Goal: Information Seeking & Learning: Learn about a topic

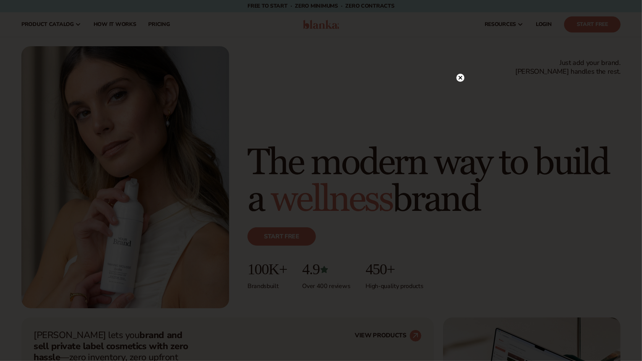
click at [156, 24] on div at bounding box center [321, 180] width 642 height 361
click at [463, 89] on div at bounding box center [461, 93] width 8 height 13
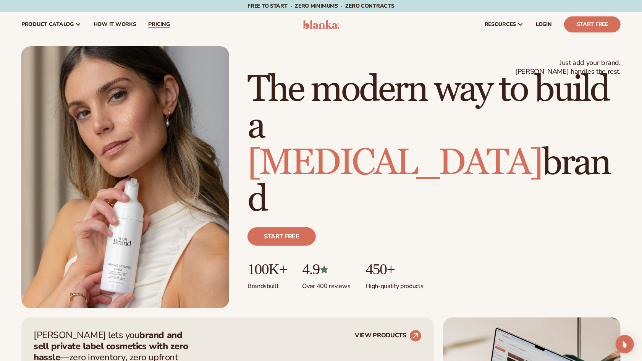
click at [165, 19] on link "pricing" at bounding box center [159, 24] width 34 height 24
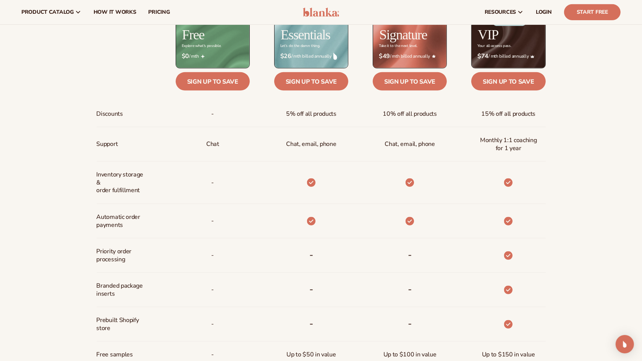
scroll to position [245, 0]
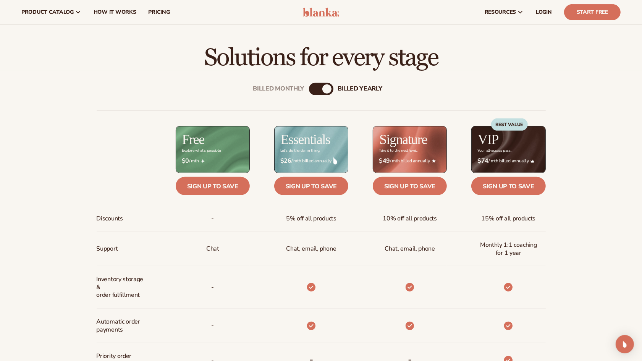
click at [322, 91] on div "Billed Monthly billed Yearly" at bounding box center [321, 89] width 24 height 12
click at [327, 89] on div "billed Yearly" at bounding box center [327, 88] width 9 height 9
click at [329, 87] on div "billed Yearly" at bounding box center [327, 88] width 9 height 9
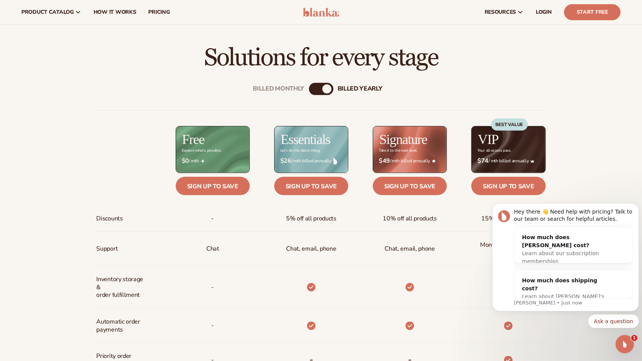
scroll to position [0, 0]
click at [278, 88] on div "Billed Monthly" at bounding box center [278, 88] width 51 height 7
click at [351, 85] on div "billed Yearly" at bounding box center [360, 88] width 45 height 7
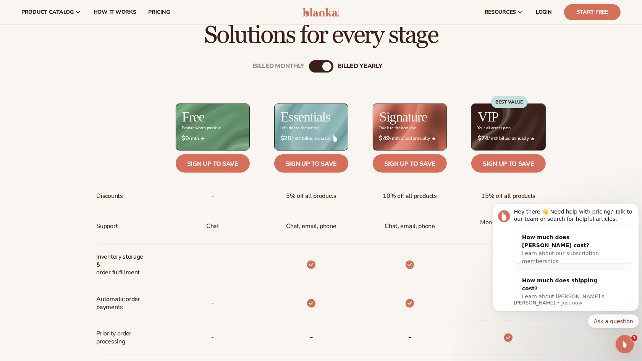
scroll to position [267, 0]
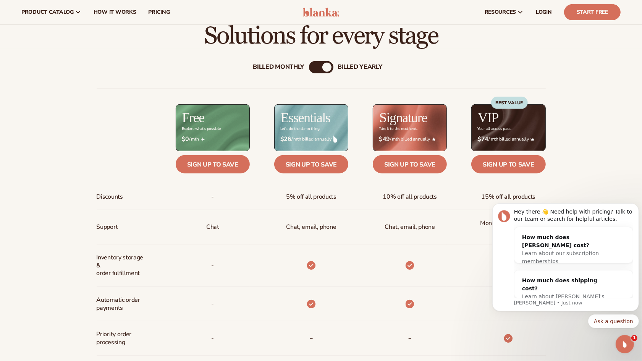
click at [287, 65] on div "Billed Monthly" at bounding box center [278, 66] width 51 height 7
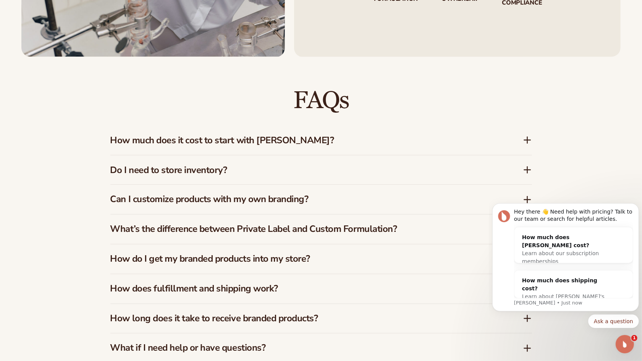
scroll to position [1077, 0]
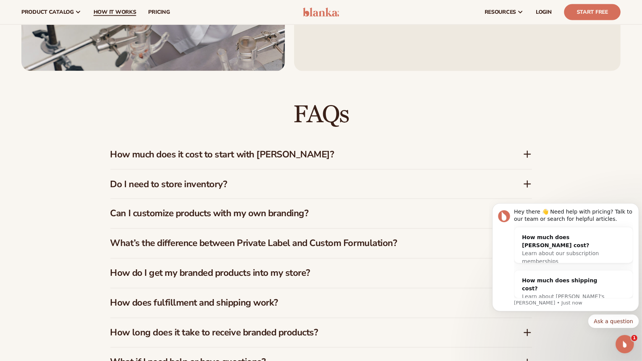
click at [117, 15] on span "How It Works" at bounding box center [115, 12] width 43 height 6
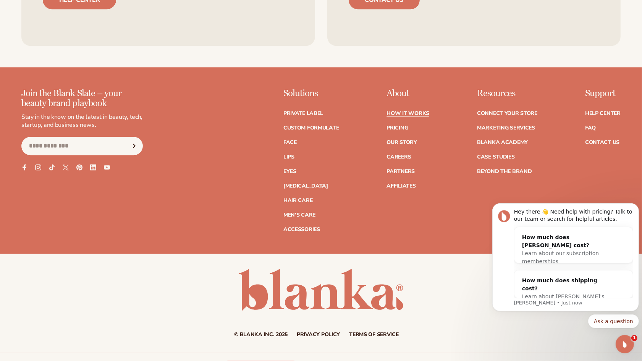
scroll to position [1839, 0]
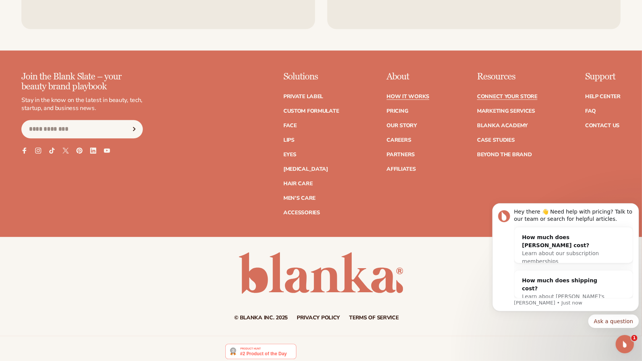
click at [508, 98] on link "Connect your store" at bounding box center [507, 96] width 60 height 5
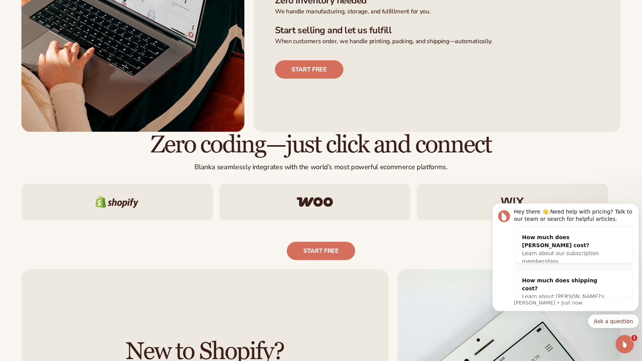
click at [313, 201] on img at bounding box center [315, 202] width 36 height 10
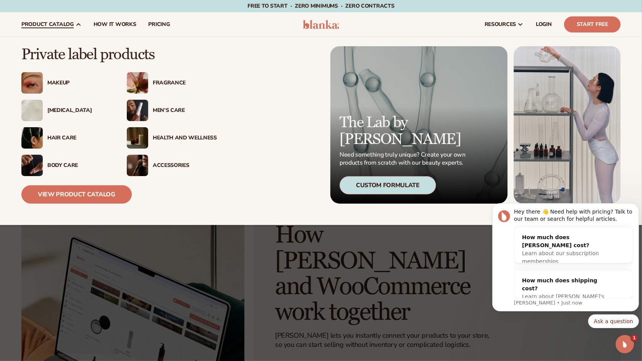
click at [205, 135] on div "Health And Wellness" at bounding box center [185, 138] width 64 height 6
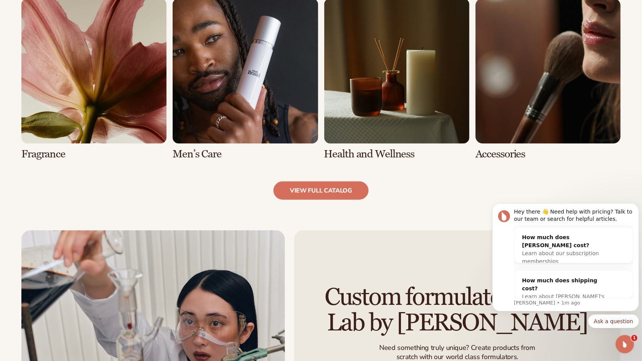
scroll to position [752, 0]
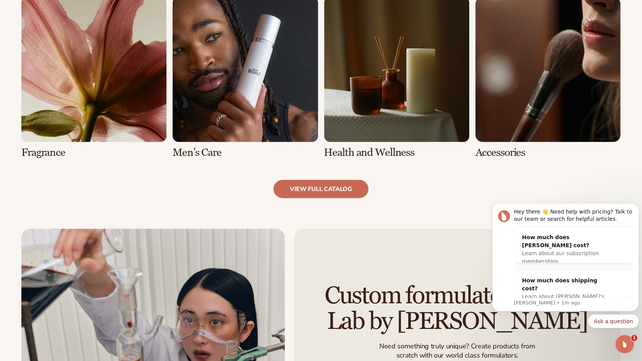
click at [325, 193] on link "view full catalog" at bounding box center [321, 189] width 95 height 18
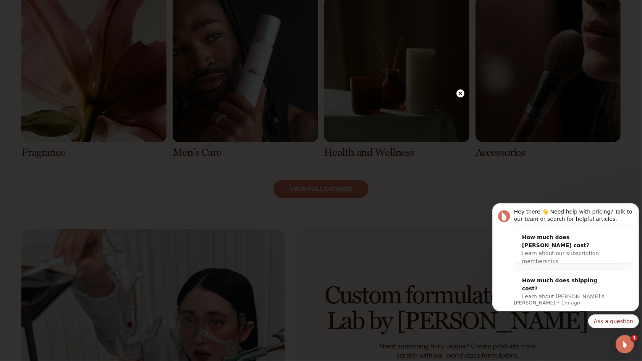
click at [461, 93] on icon at bounding box center [461, 94] width 4 height 4
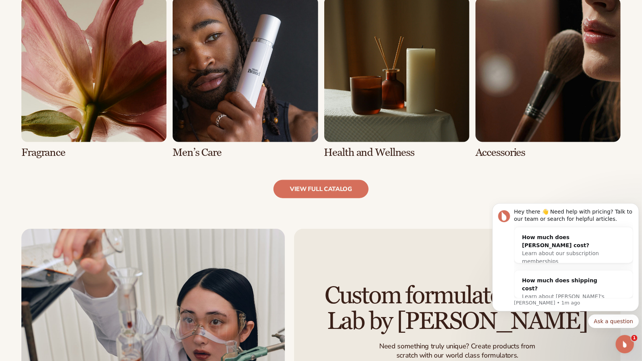
click at [212, 81] on link "6 / 8" at bounding box center [245, 78] width 145 height 162
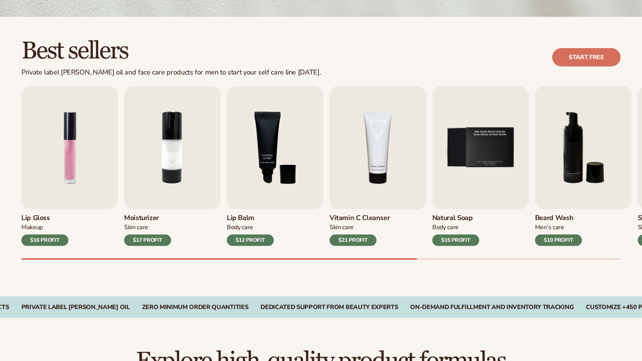
scroll to position [189, 0]
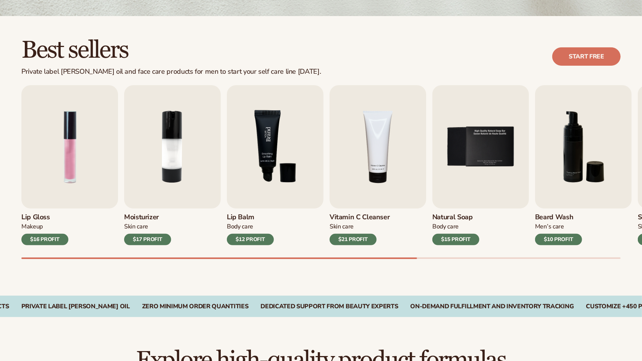
click at [266, 146] on img "3 / 9" at bounding box center [275, 146] width 97 height 123
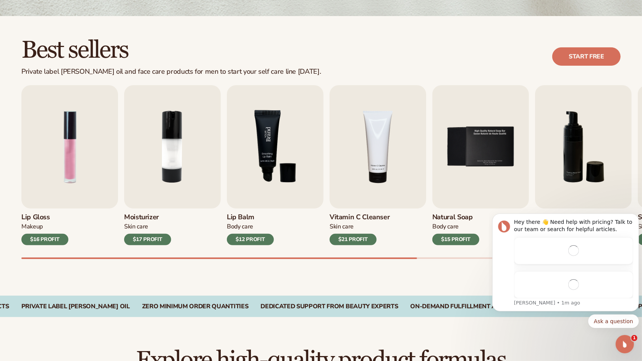
scroll to position [0, 0]
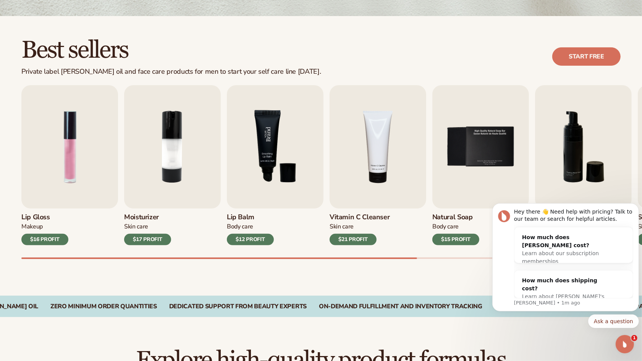
click at [276, 144] on img "3 / 9" at bounding box center [275, 146] width 97 height 123
click at [156, 146] on img "2 / 9" at bounding box center [172, 146] width 97 height 123
click at [165, 149] on img "2 / 9" at bounding box center [172, 146] width 97 height 123
click at [141, 216] on h3 "Moisturizer" at bounding box center [147, 217] width 47 height 8
click at [88, 162] on img "1 / 9" at bounding box center [69, 146] width 97 height 123
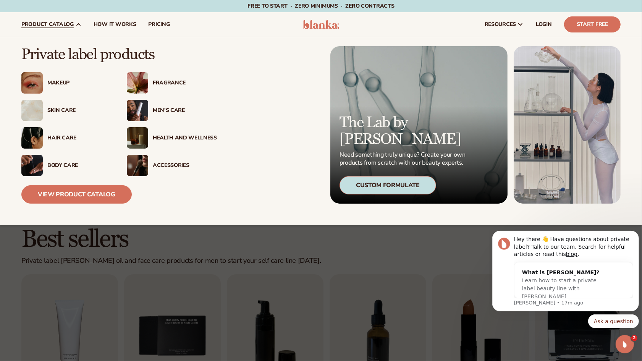
click at [62, 144] on div "Hair Care" at bounding box center [66, 137] width 90 height 21
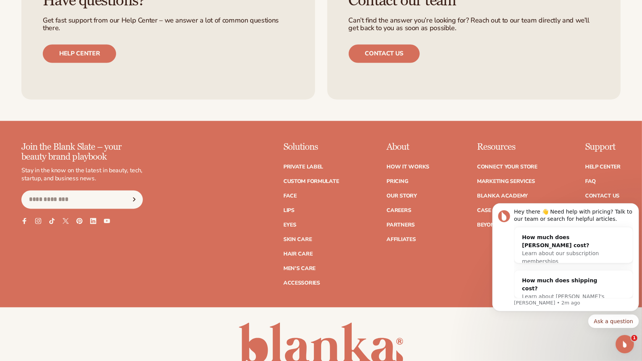
scroll to position [1415, 0]
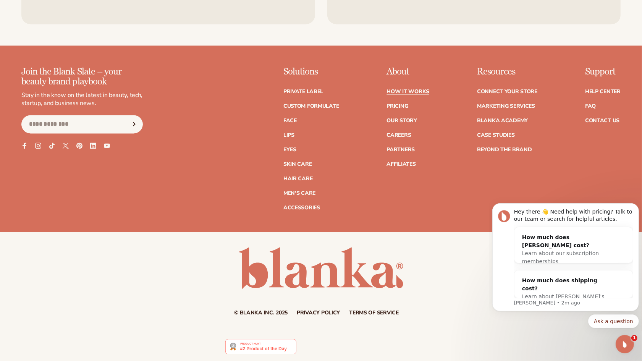
click at [415, 89] on link "How It Works" at bounding box center [408, 91] width 43 height 5
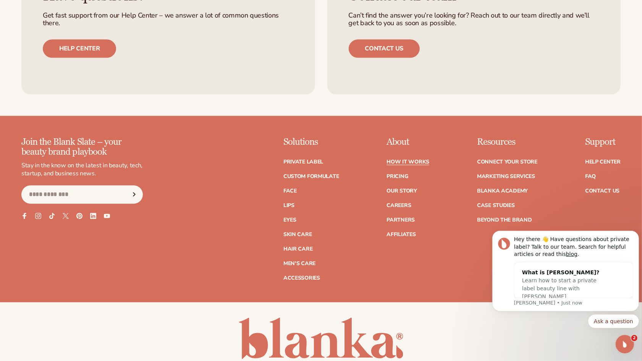
scroll to position [1774, 0]
click at [311, 160] on link "Private label" at bounding box center [304, 161] width 40 height 5
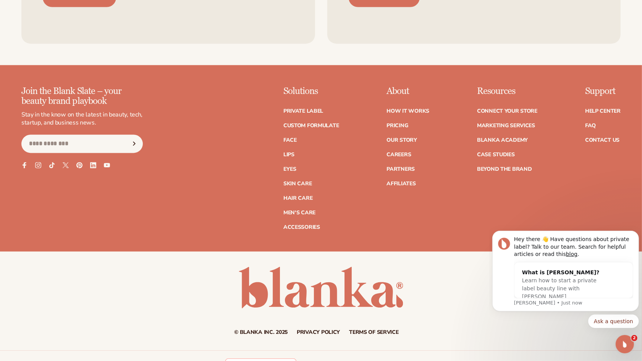
scroll to position [1396, 0]
click at [590, 123] on link "FAQ" at bounding box center [590, 125] width 11 height 5
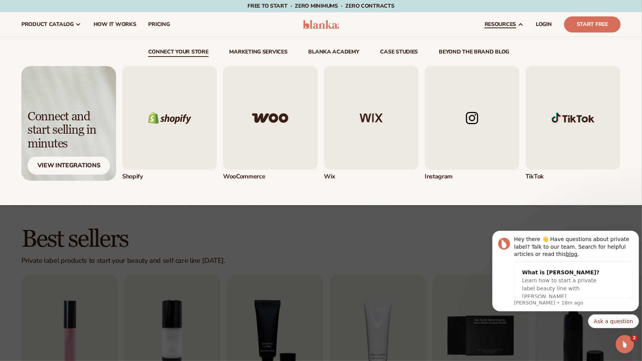
click at [278, 112] on img "2 / 5" at bounding box center [270, 118] width 95 height 104
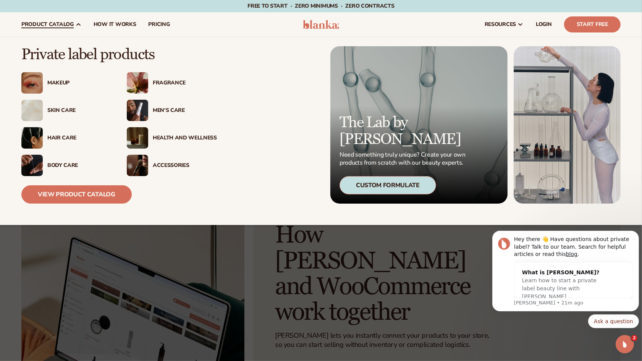
click at [89, 163] on div "Body Care" at bounding box center [79, 165] width 64 height 6
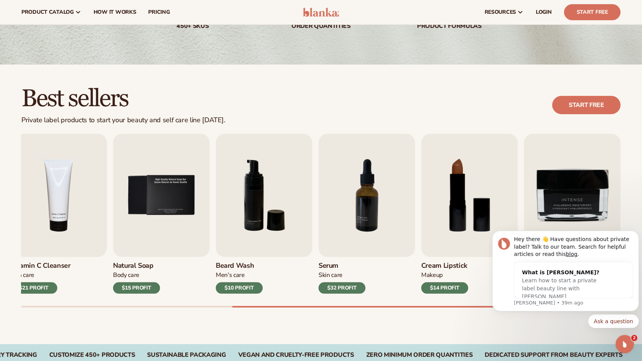
scroll to position [134, 0]
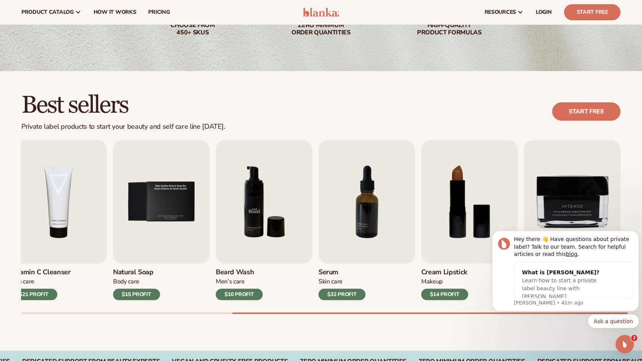
click at [253, 195] on img "6 / 9" at bounding box center [264, 201] width 97 height 123
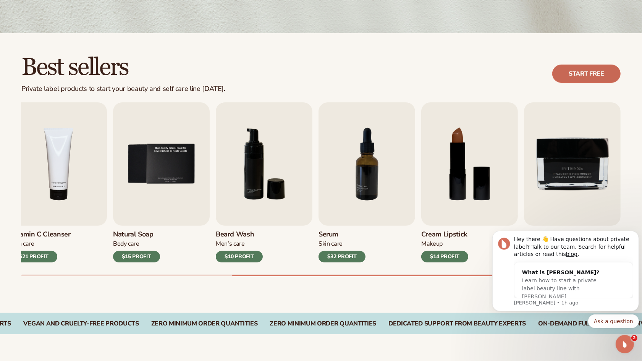
click at [582, 75] on link "Start free" at bounding box center [587, 74] width 68 height 18
